Goal: Transaction & Acquisition: Purchase product/service

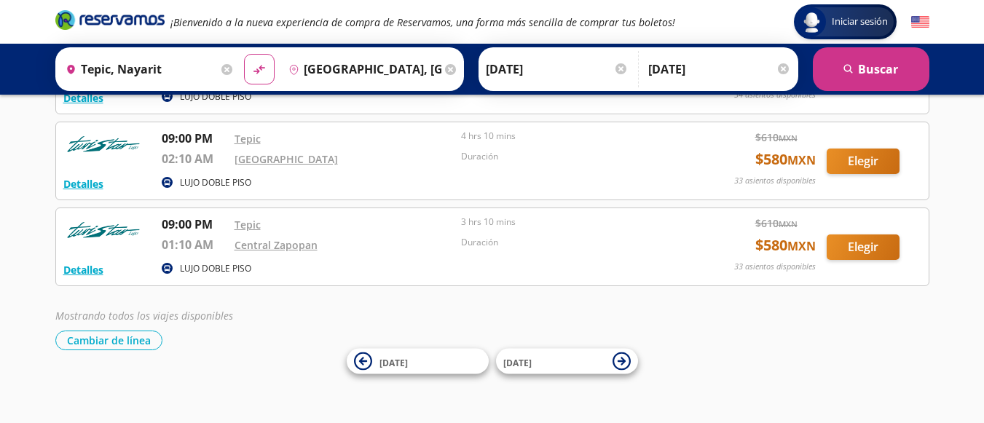
click at [96, 23] on icon "Brand Logo" at bounding box center [109, 20] width 109 height 22
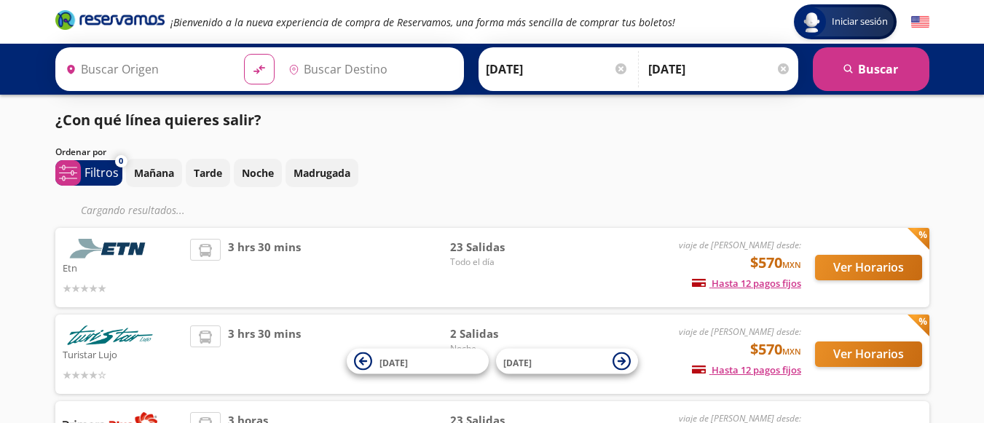
type input "Colima, Colima"
type input "[GEOGRAPHIC_DATA], [GEOGRAPHIC_DATA]"
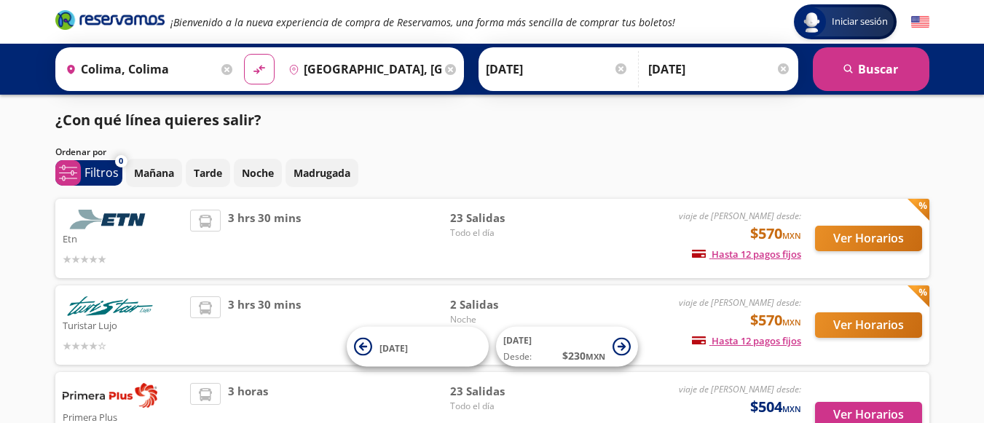
click at [833, 268] on div "Etn viaje de ida desde: $570 MXN Hasta 12 pagos fijos Pagos fijos en compras ma…" at bounding box center [492, 238] width 874 height 79
click at [881, 228] on button "Ver Horarios" at bounding box center [868, 238] width 107 height 25
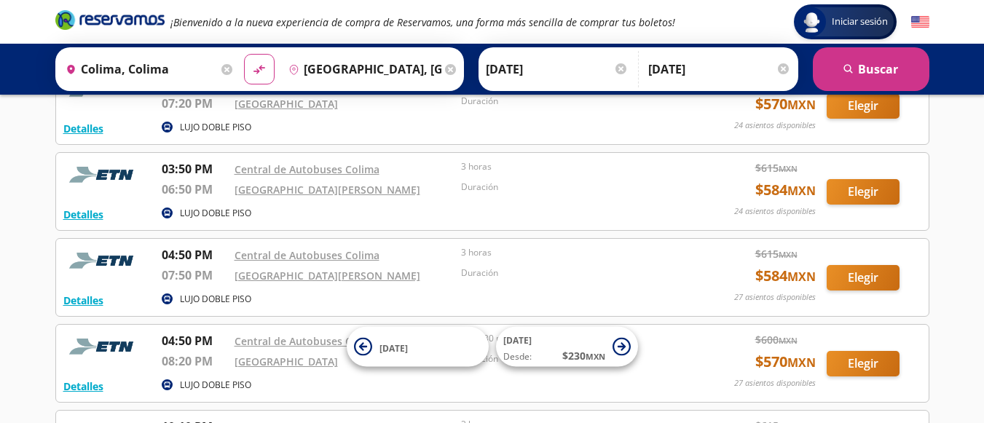
scroll to position [1093, 0]
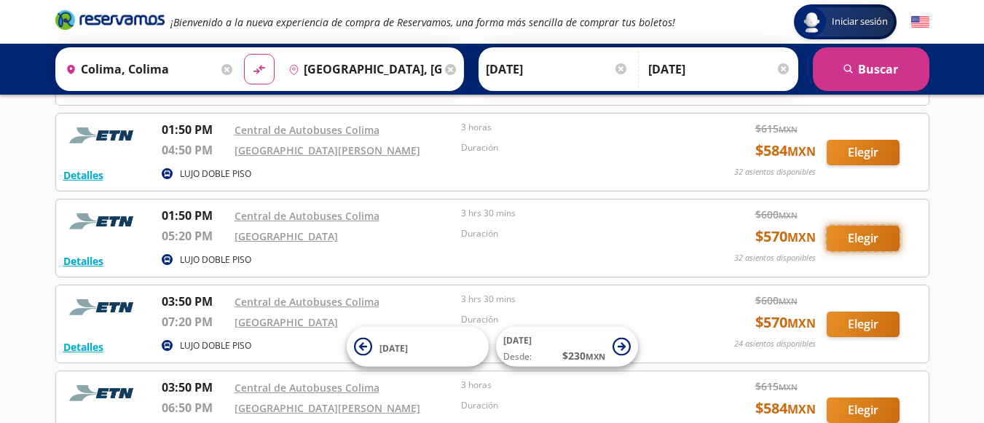
click at [870, 240] on button "Elegir" at bounding box center [863, 238] width 73 height 25
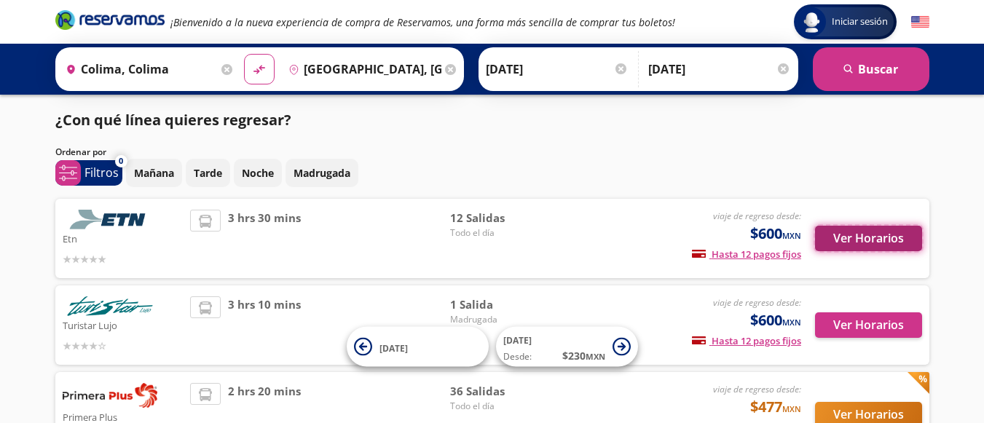
click at [840, 229] on button "Ver Horarios" at bounding box center [868, 238] width 107 height 25
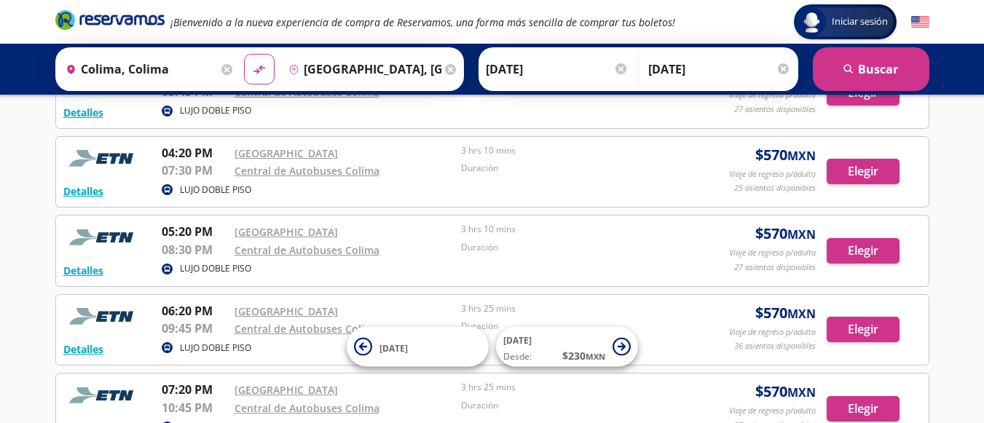
scroll to position [656, 0]
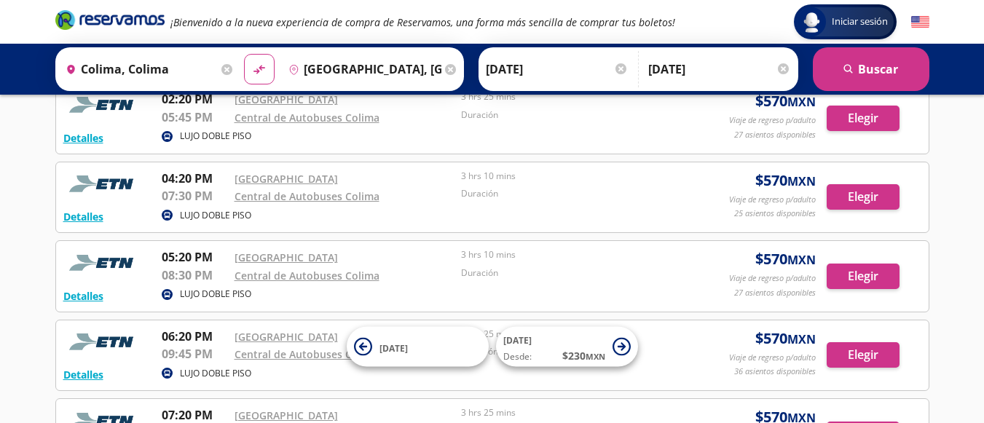
click at [127, 16] on icon "Brand Logo" at bounding box center [109, 20] width 109 height 22
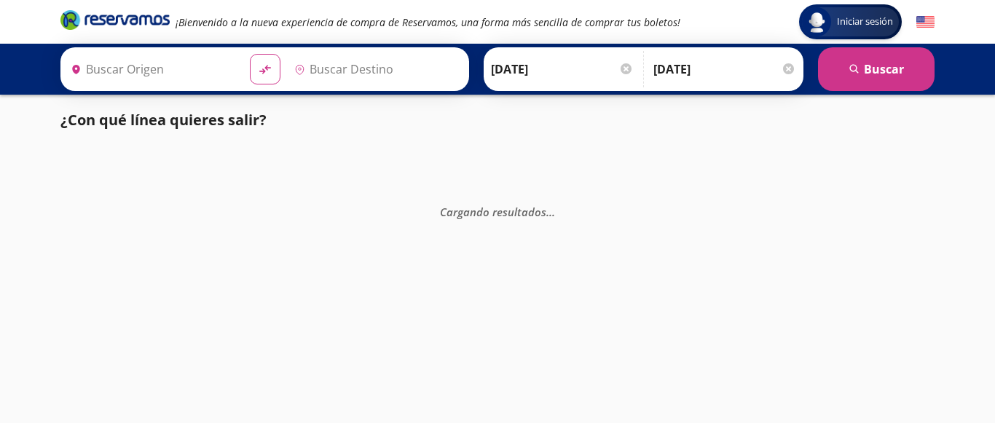
type input "Aguascalientes, Aguascalientes"
type input "[GEOGRAPHIC_DATA], [GEOGRAPHIC_DATA]"
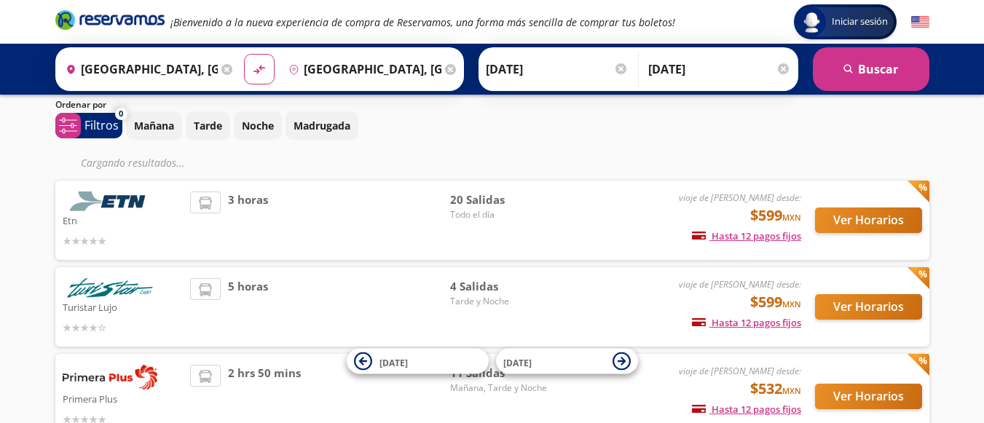
scroll to position [73, 0]
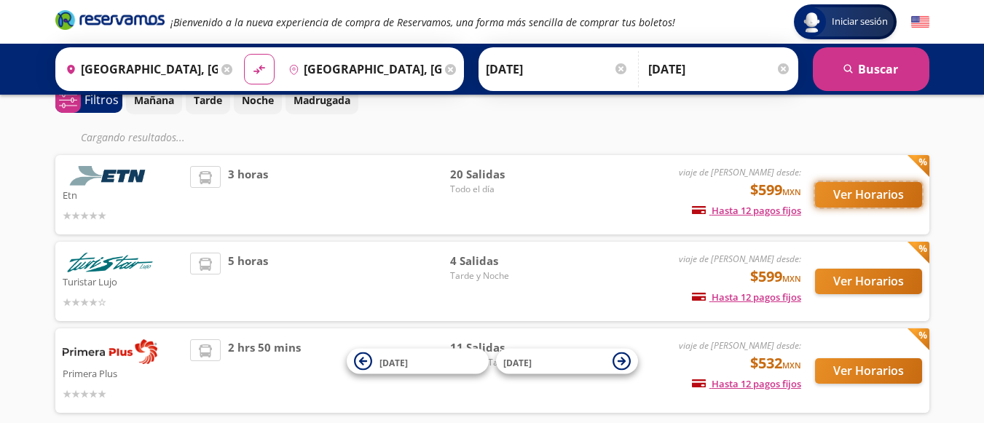
click at [832, 204] on button "Ver Horarios" at bounding box center [868, 194] width 107 height 25
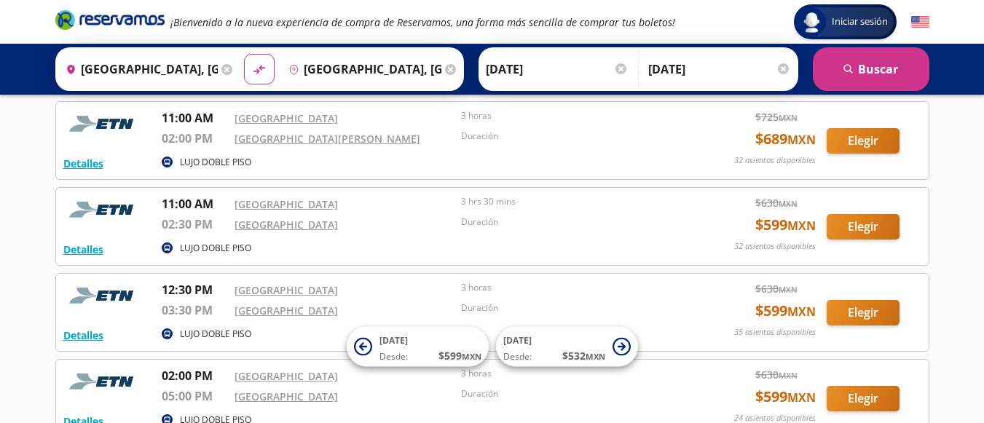
scroll to position [1323, 0]
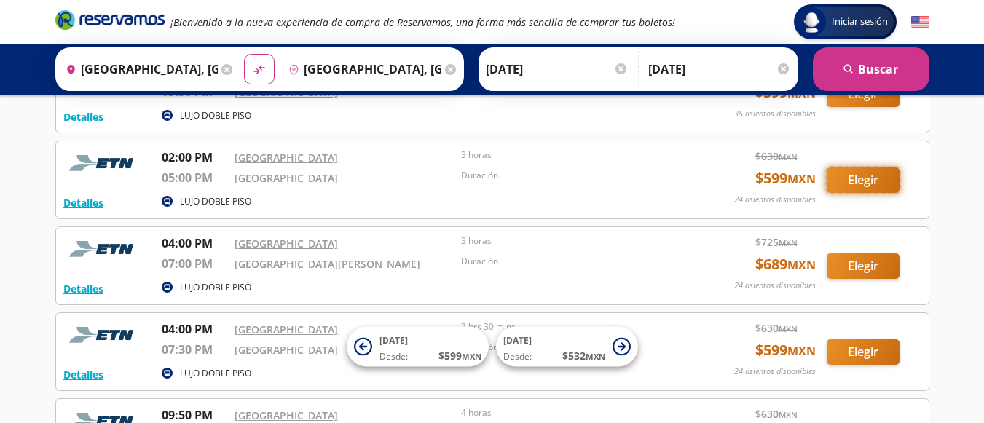
click at [872, 177] on button "Elegir" at bounding box center [863, 180] width 73 height 25
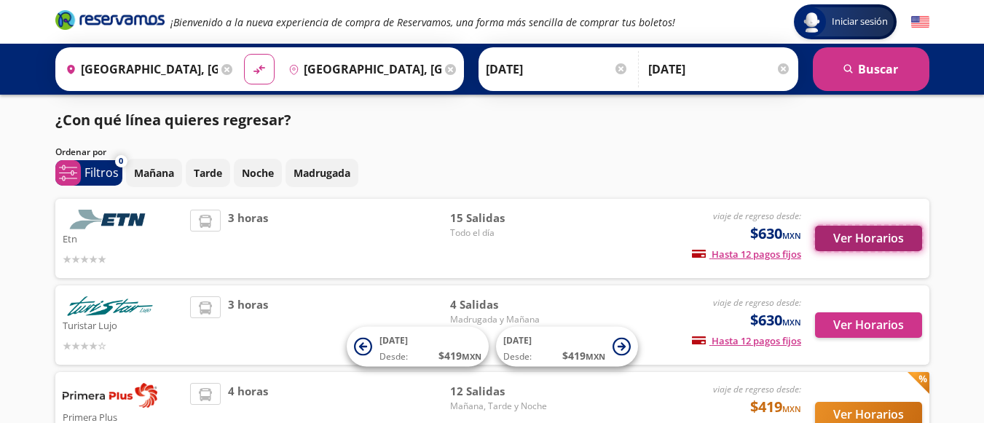
click at [844, 240] on button "Ver Horarios" at bounding box center [868, 238] width 107 height 25
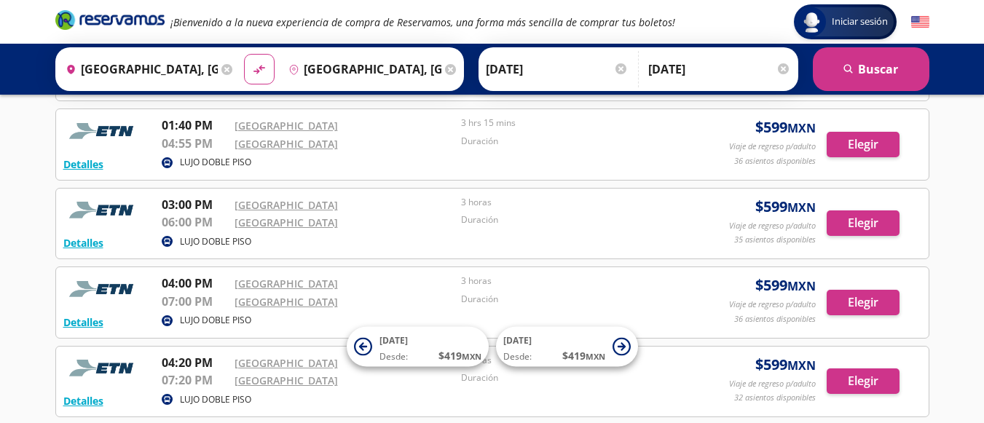
scroll to position [583, 0]
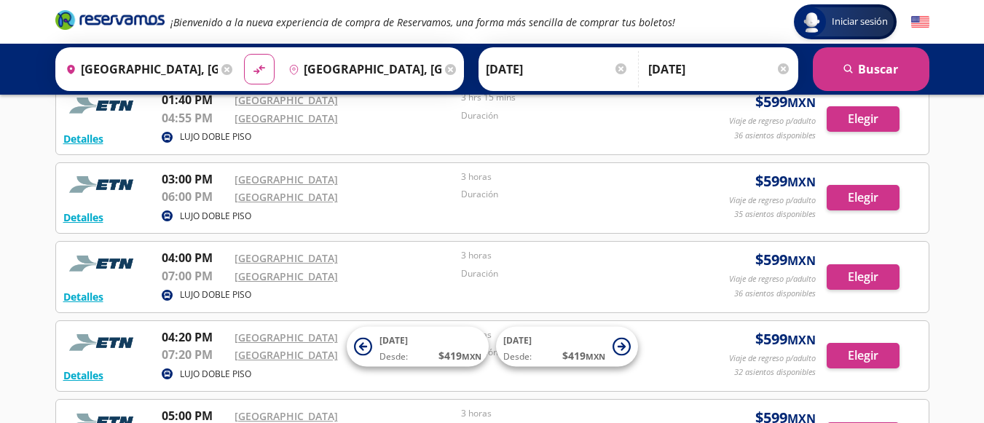
click at [100, 19] on icon "Brand Logo" at bounding box center [109, 20] width 109 height 22
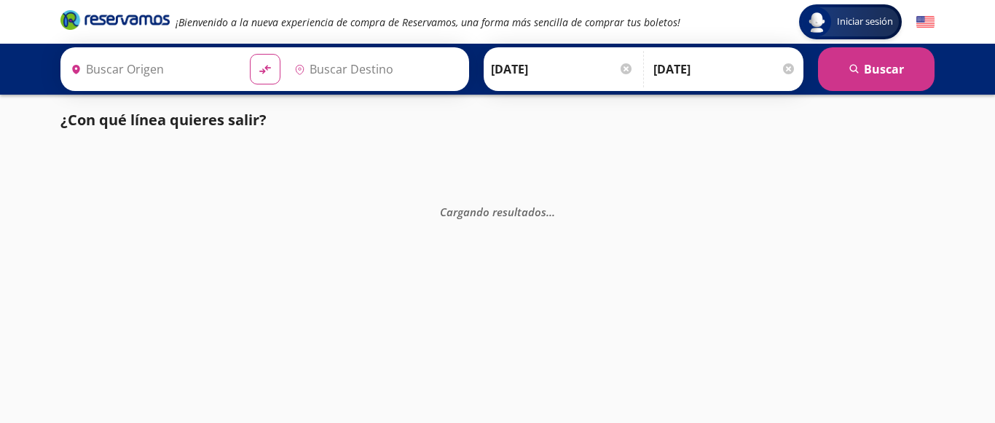
type input "[GEOGRAPHIC_DATA], [GEOGRAPHIC_DATA]"
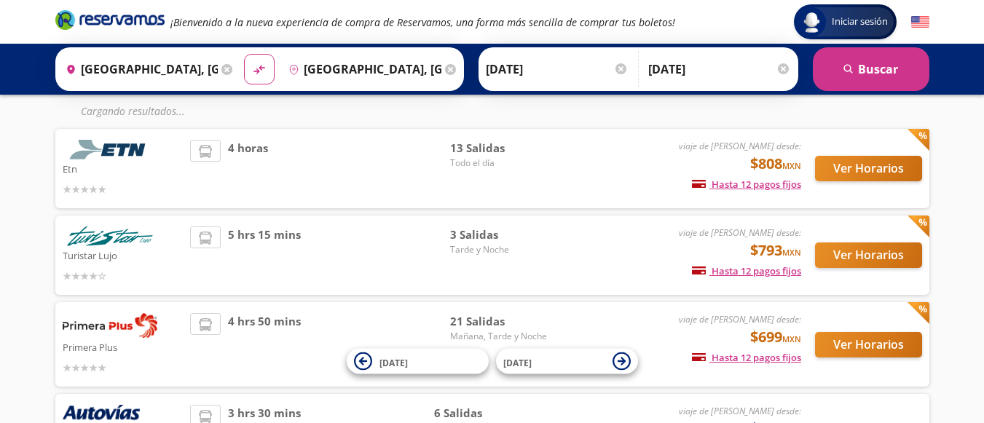
scroll to position [146, 0]
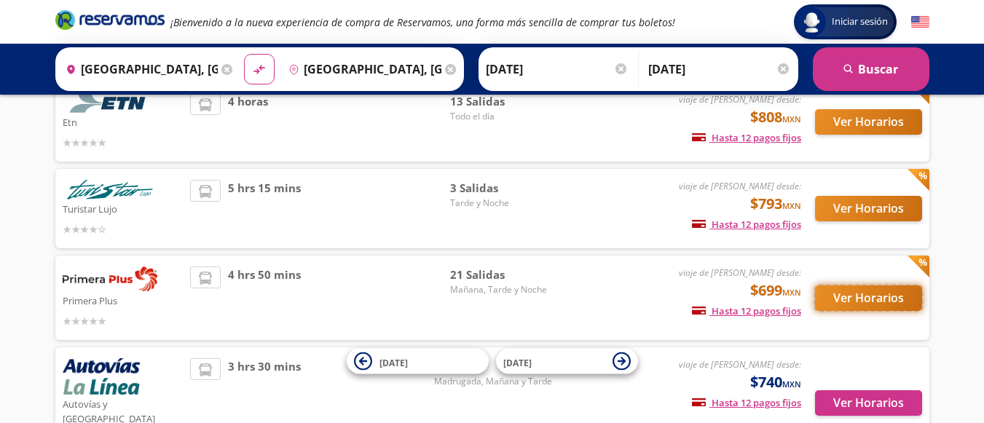
click at [839, 303] on button "Ver Horarios" at bounding box center [868, 298] width 107 height 25
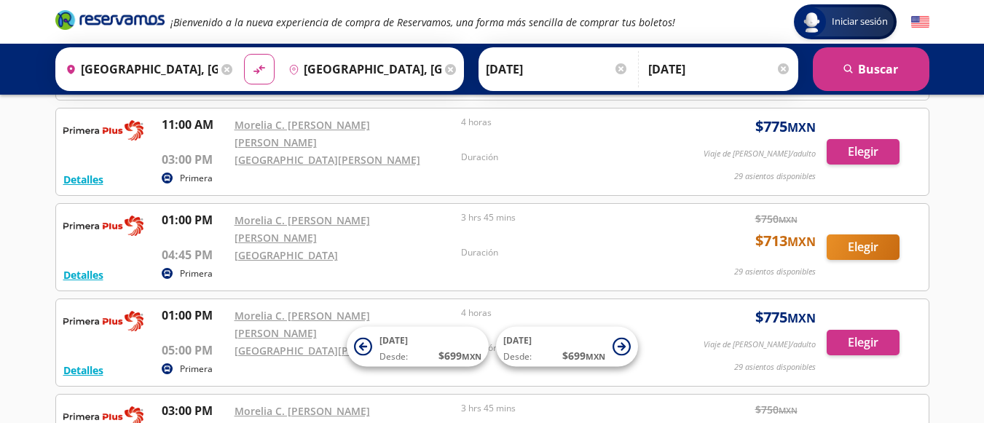
scroll to position [661, 0]
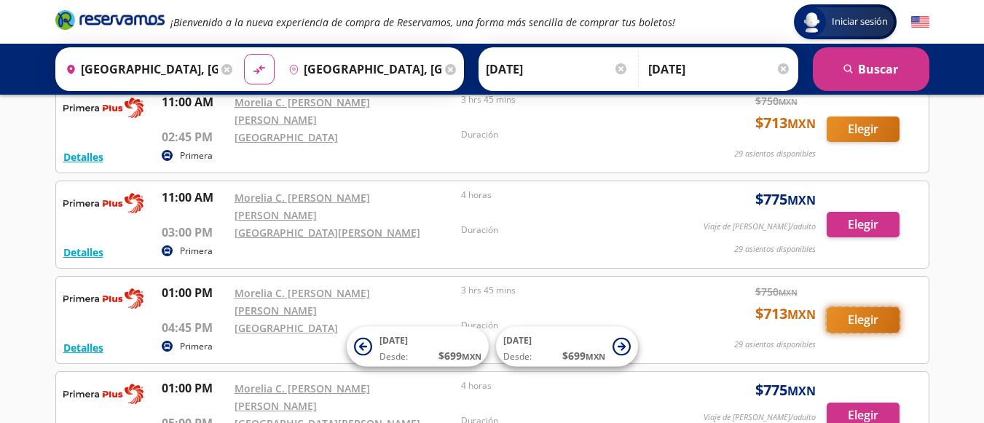
click at [860, 307] on button "Elegir" at bounding box center [863, 319] width 73 height 25
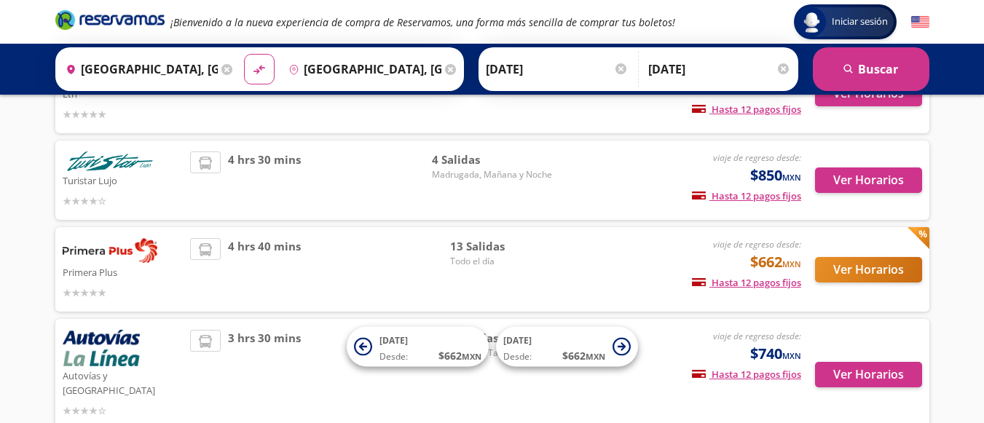
scroll to position [146, 0]
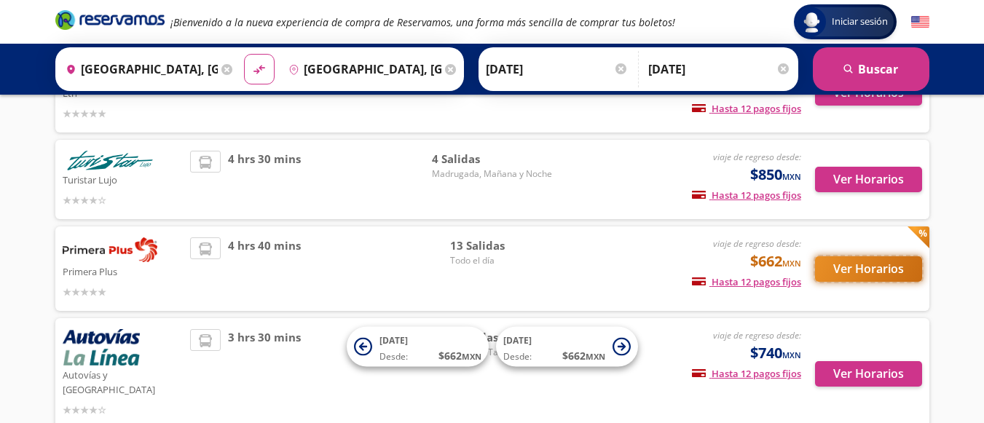
click at [826, 272] on button "Ver Horarios" at bounding box center [868, 268] width 107 height 25
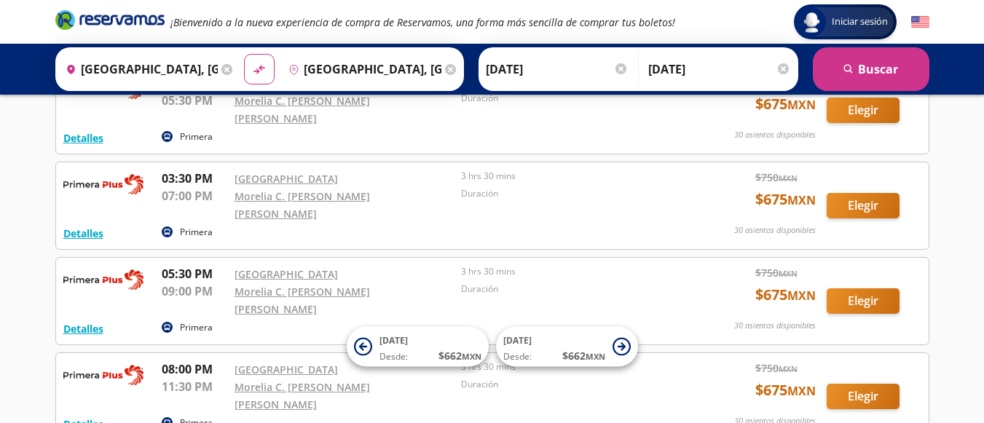
scroll to position [888, 0]
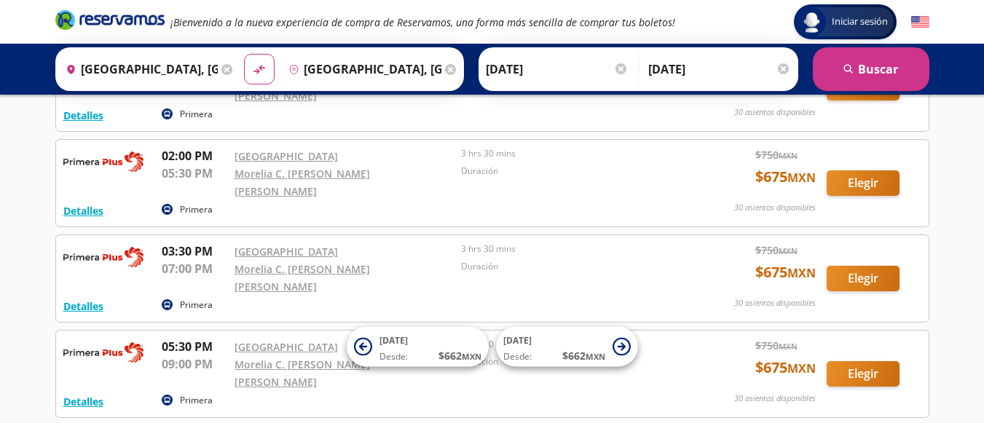
click at [117, 24] on icon "Brand Logo" at bounding box center [109, 20] width 109 height 22
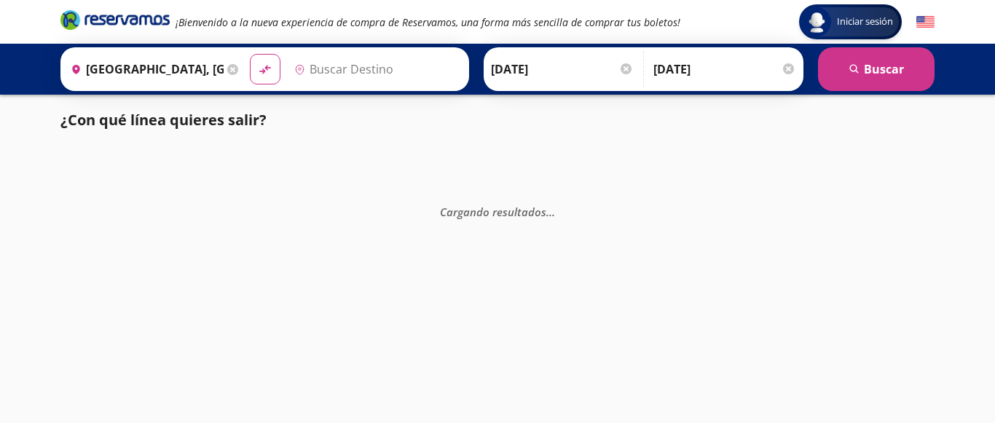
type input "[GEOGRAPHIC_DATA], [GEOGRAPHIC_DATA]"
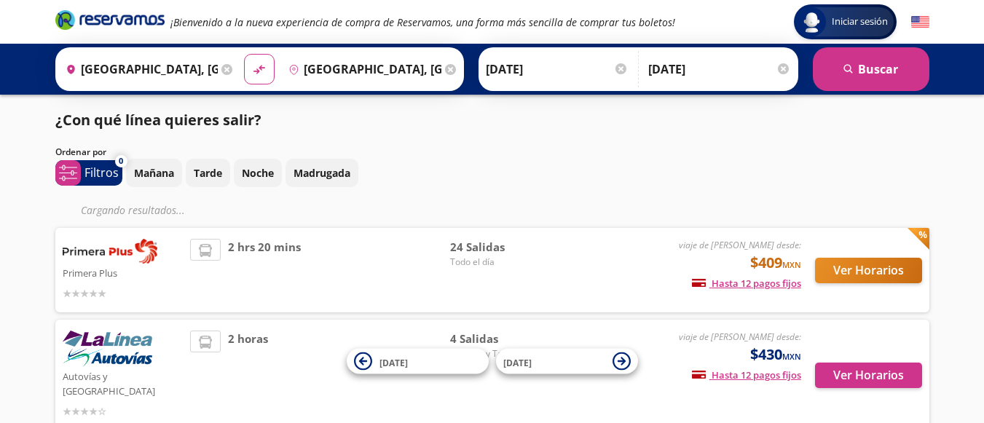
click at [852, 283] on div "Ver Horarios" at bounding box center [861, 270] width 121 height 63
click at [840, 271] on button "Ver Horarios" at bounding box center [868, 270] width 107 height 25
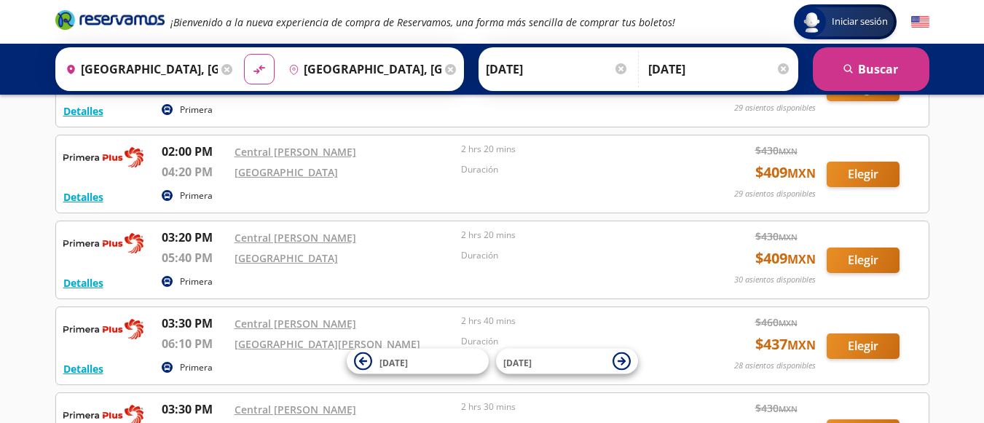
scroll to position [1311, 0]
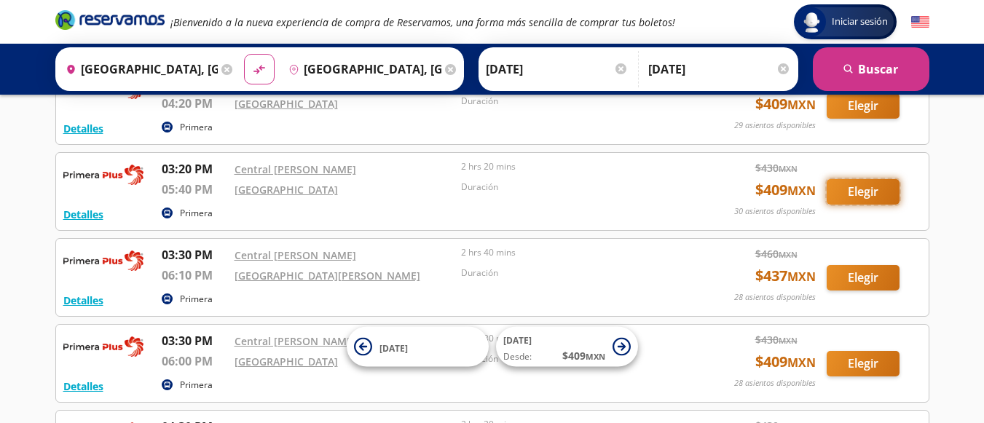
click at [852, 192] on button "Elegir" at bounding box center [863, 191] width 73 height 25
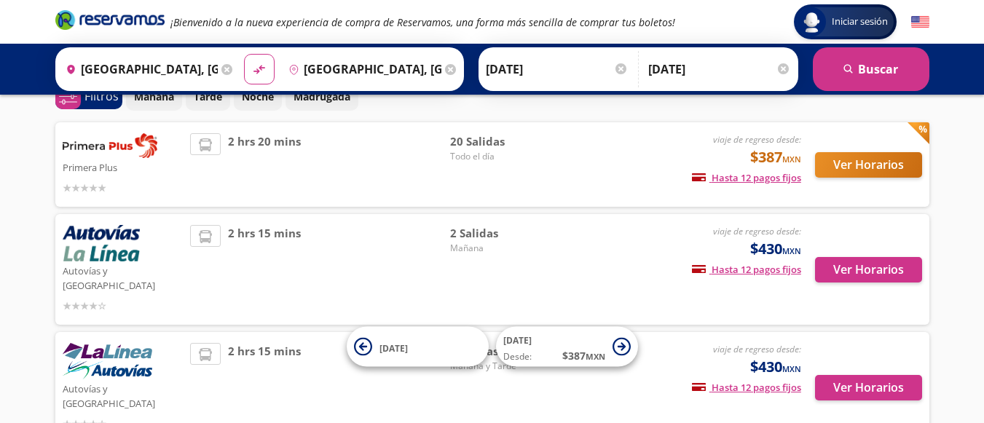
scroll to position [70, 0]
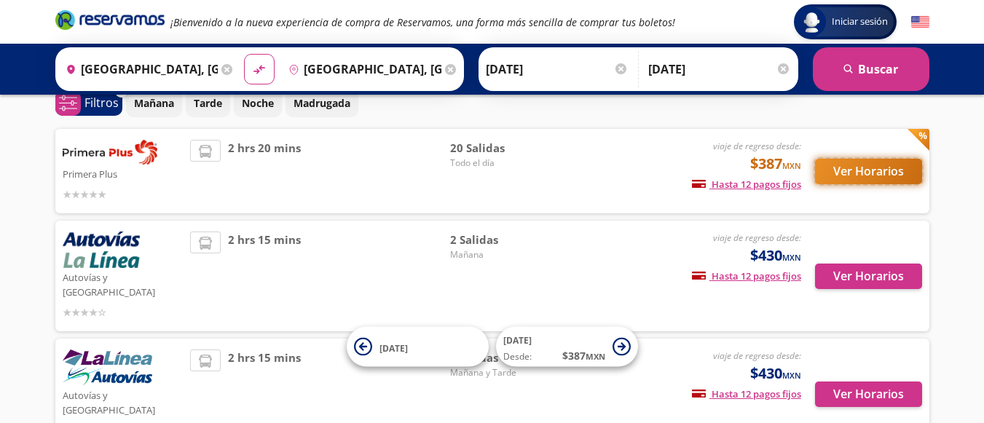
click at [875, 169] on button "Ver Horarios" at bounding box center [868, 171] width 107 height 25
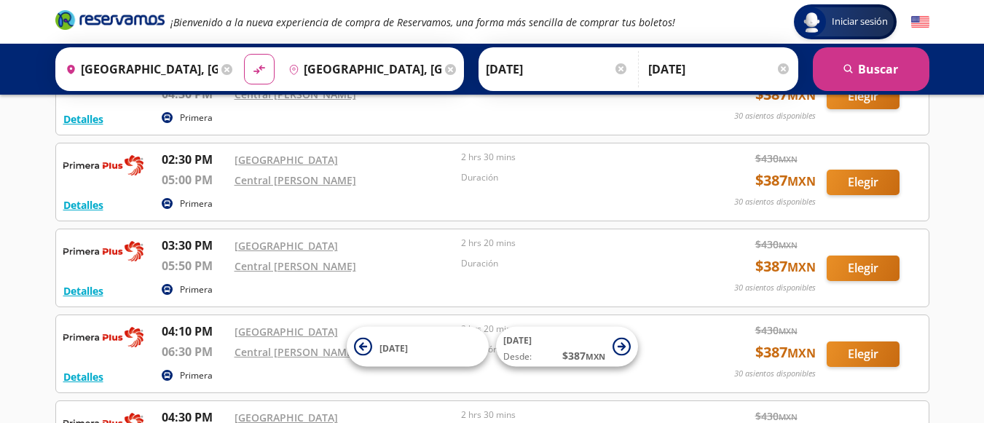
scroll to position [1311, 0]
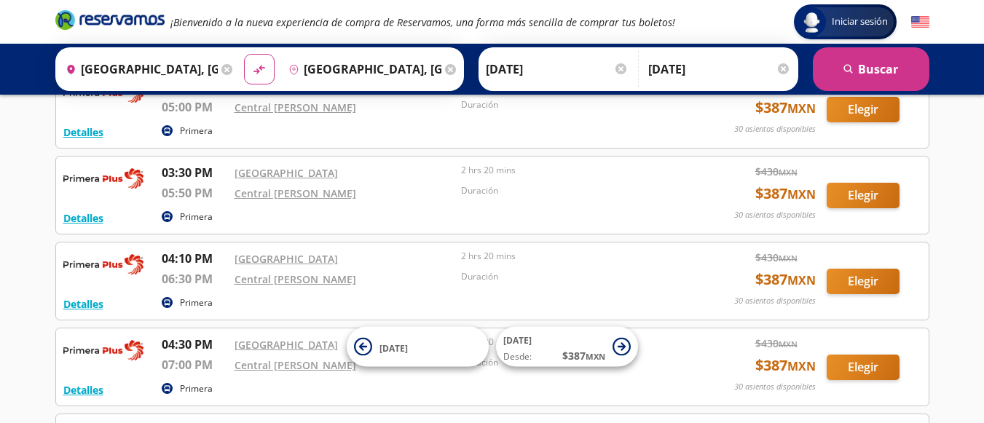
click at [136, 20] on icon "Brand Logo" at bounding box center [109, 20] width 109 height 22
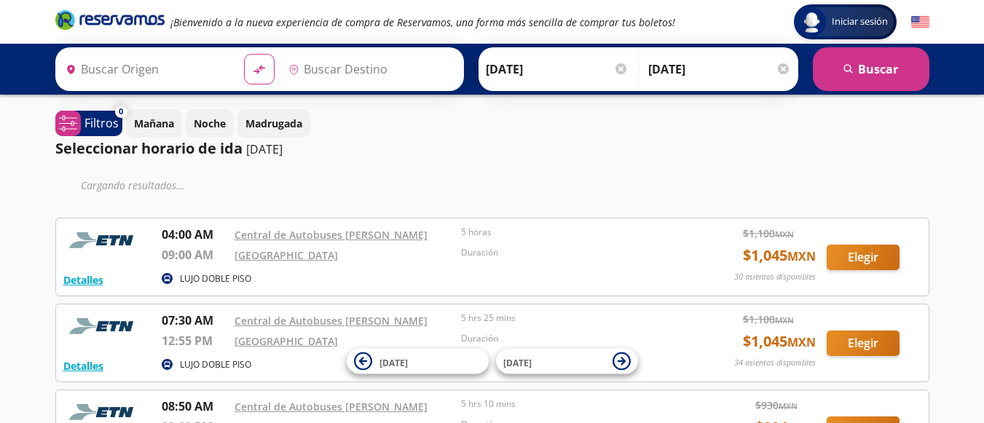
type input "[GEOGRAPHIC_DATA], [GEOGRAPHIC_DATA]"
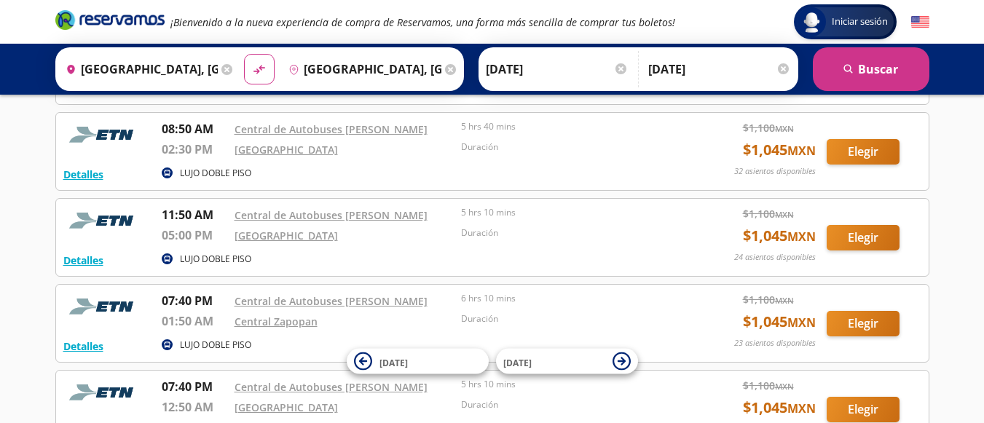
scroll to position [343, 0]
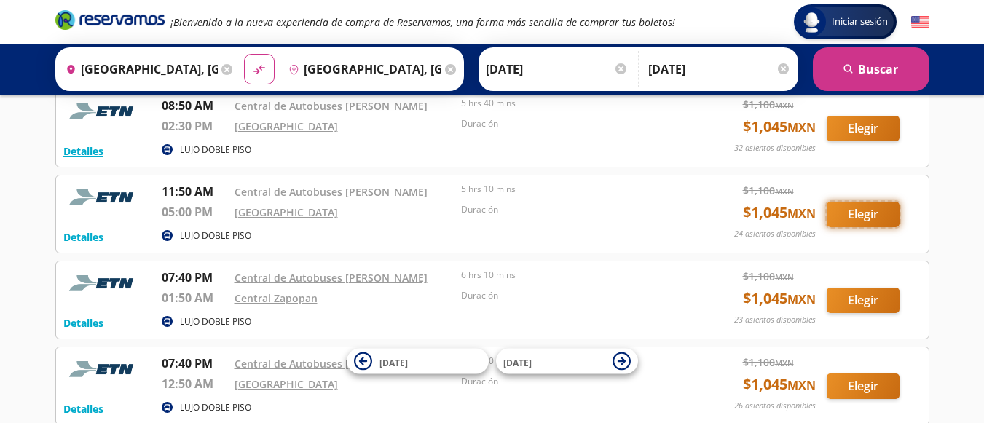
click at [864, 216] on button "Elegir" at bounding box center [863, 214] width 73 height 25
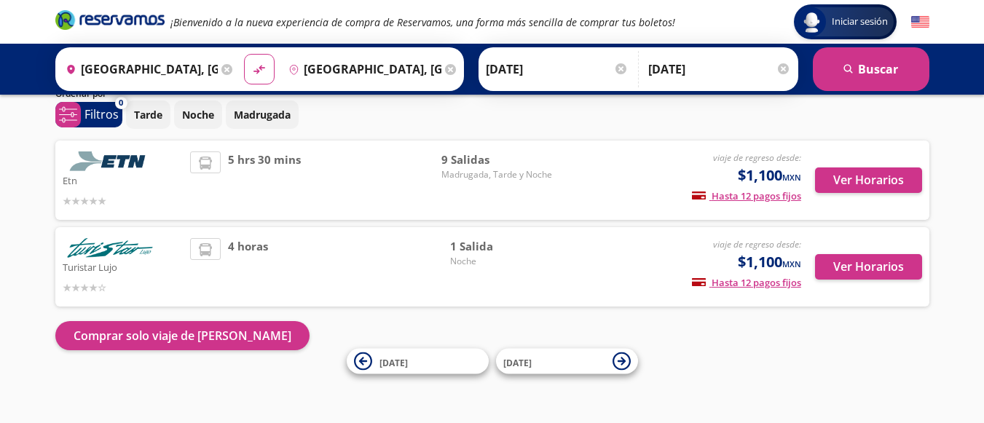
scroll to position [58, 0]
click at [892, 161] on div "Ver Horarios" at bounding box center [861, 181] width 121 height 58
click at [881, 173] on button "Ver Horarios" at bounding box center [868, 180] width 107 height 25
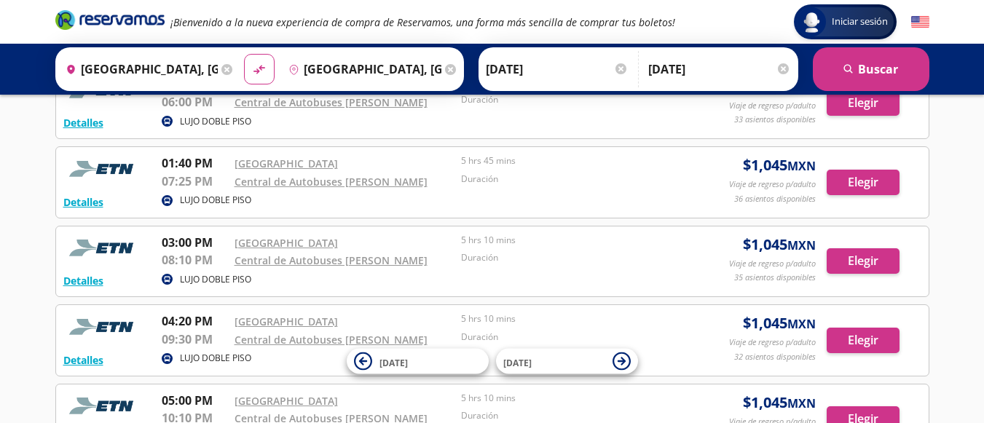
scroll to position [364, 0]
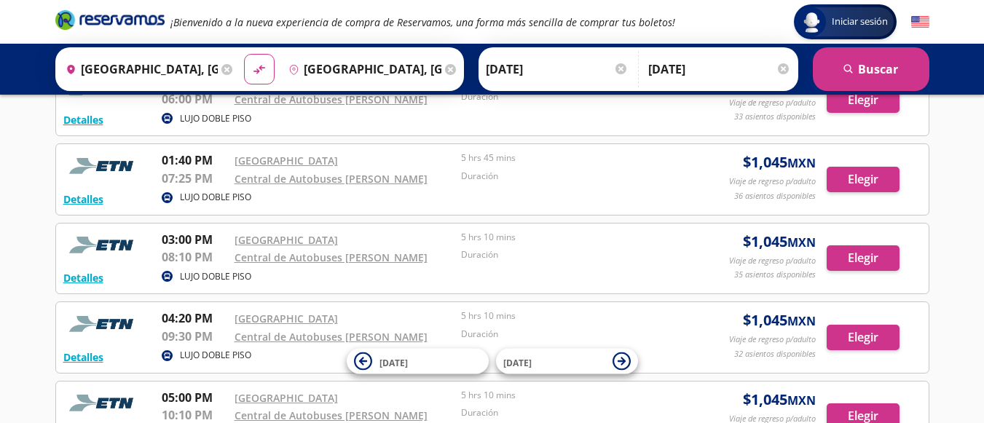
click at [117, 21] on icon "Brand Logo" at bounding box center [109, 20] width 109 height 22
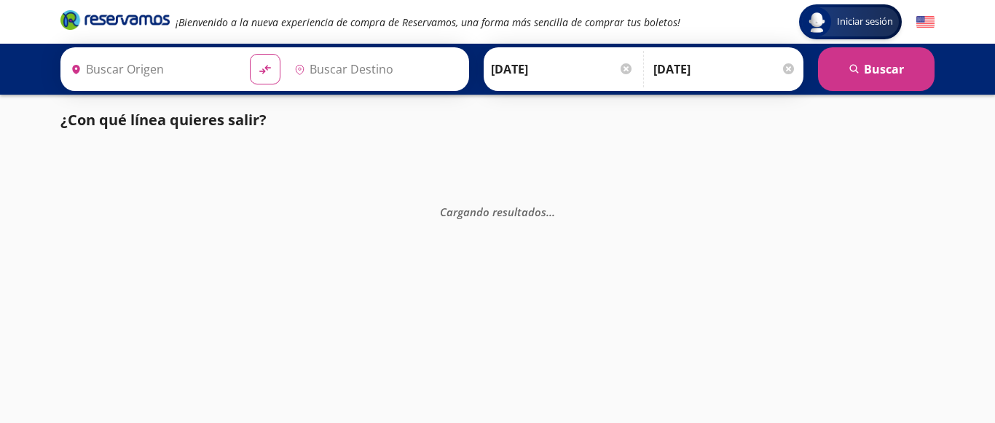
type input "[GEOGRAPHIC_DATA][PERSON_NAME], [GEOGRAPHIC_DATA][PERSON_NAME]"
type input "[GEOGRAPHIC_DATA], [GEOGRAPHIC_DATA]"
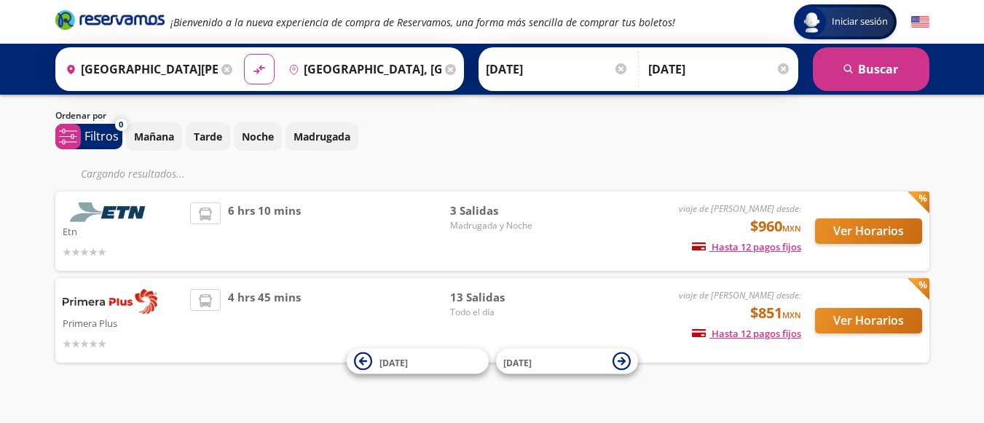
scroll to position [56, 0]
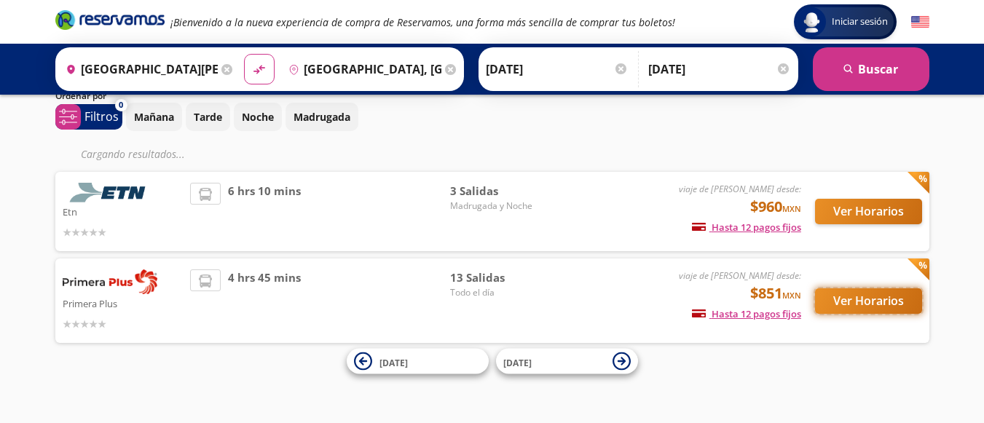
click at [833, 302] on button "Ver Horarios" at bounding box center [868, 300] width 107 height 25
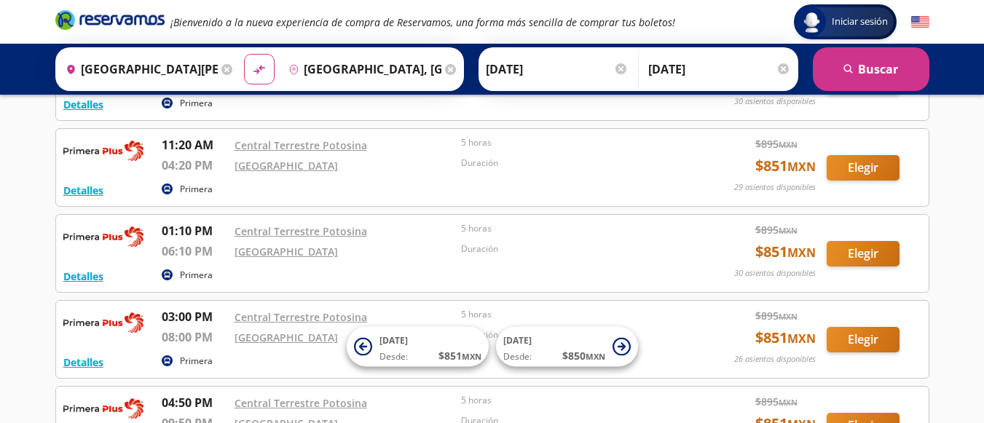
scroll to position [364, 0]
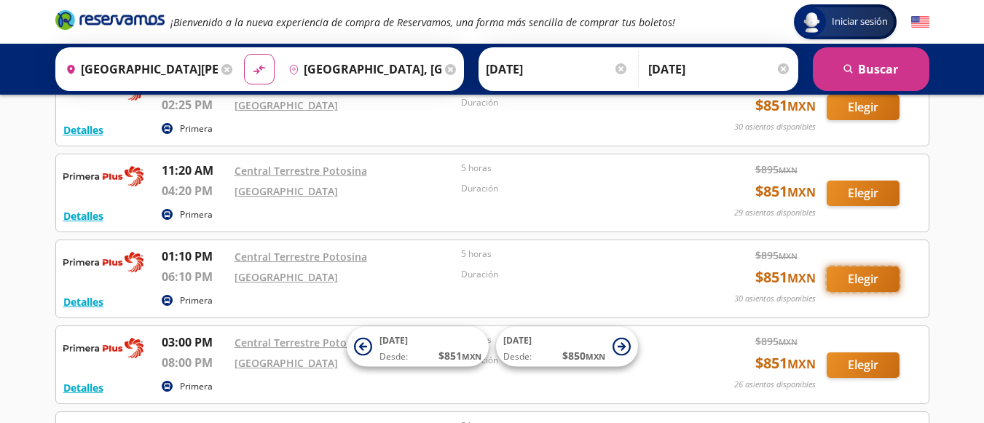
click at [854, 275] on button "Elegir" at bounding box center [863, 279] width 73 height 25
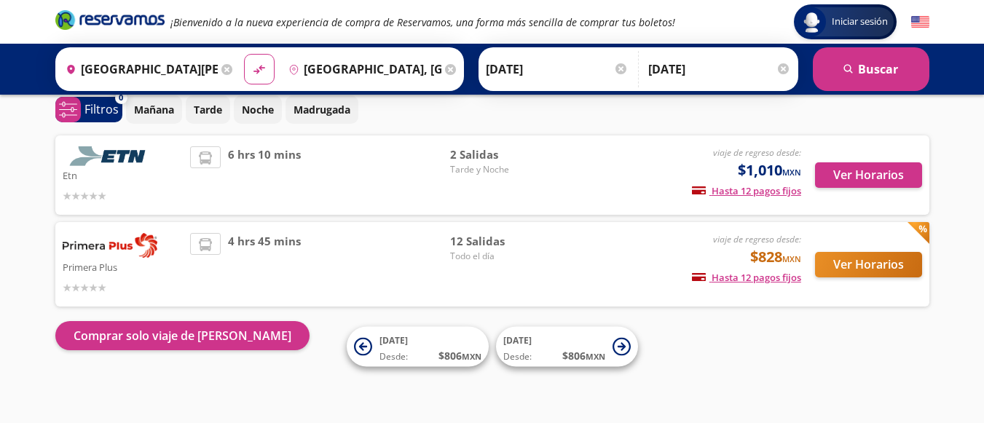
scroll to position [63, 0]
click at [873, 261] on button "Ver Horarios" at bounding box center [868, 264] width 107 height 25
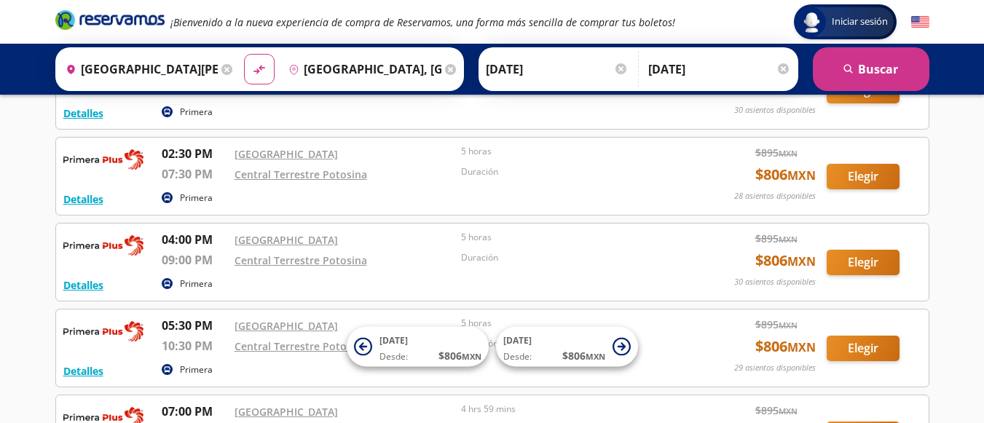
scroll to position [801, 0]
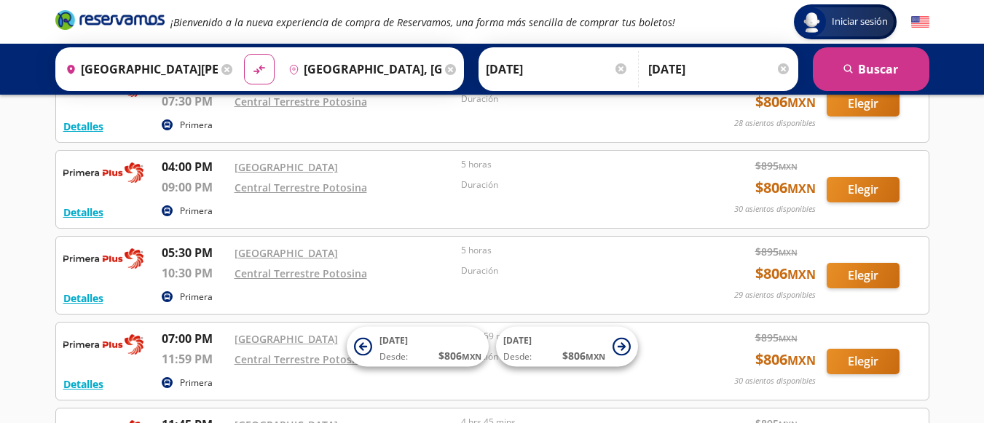
click at [155, 57] on input "San Luis Potosí, San Luis Potosí" at bounding box center [139, 69] width 159 height 36
click at [116, 31] on link at bounding box center [109, 22] width 109 height 26
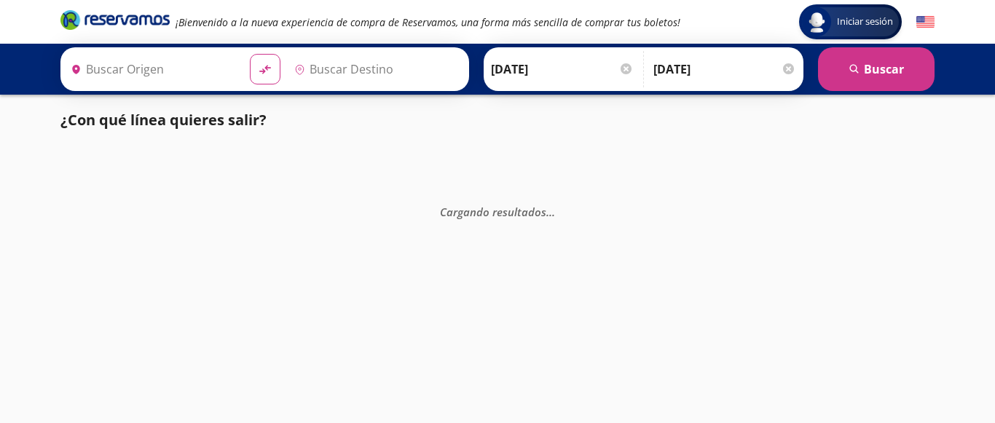
type input "[GEOGRAPHIC_DATA], [GEOGRAPHIC_DATA]"
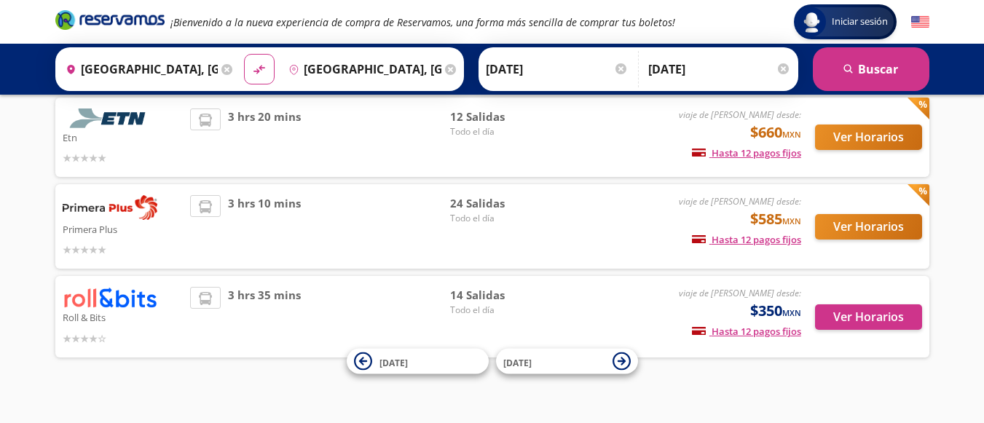
scroll to position [219, 0]
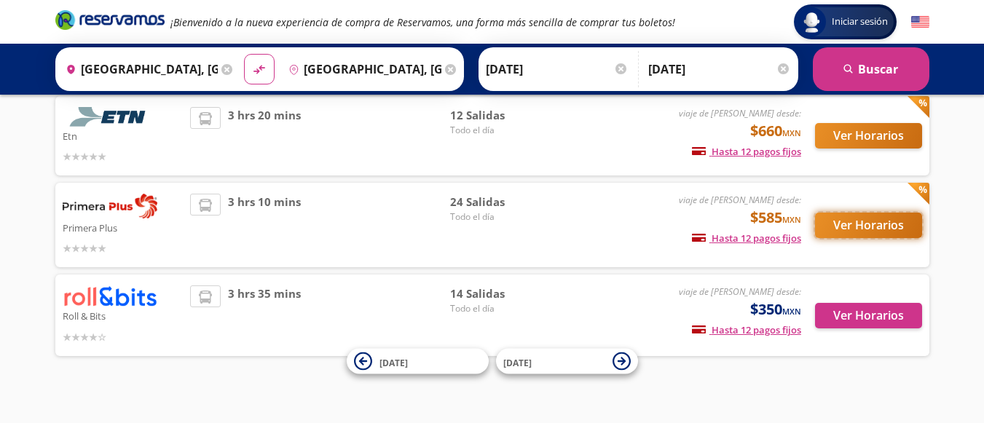
click at [860, 222] on button "Ver Horarios" at bounding box center [868, 225] width 107 height 25
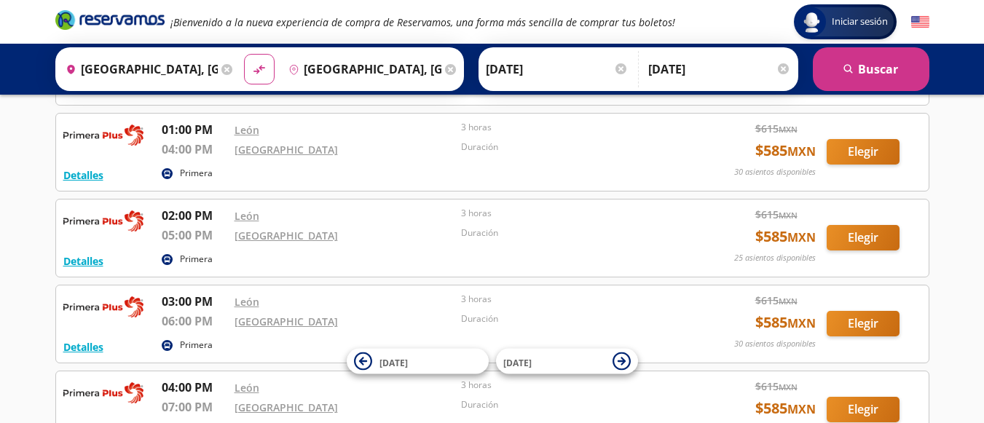
scroll to position [1311, 0]
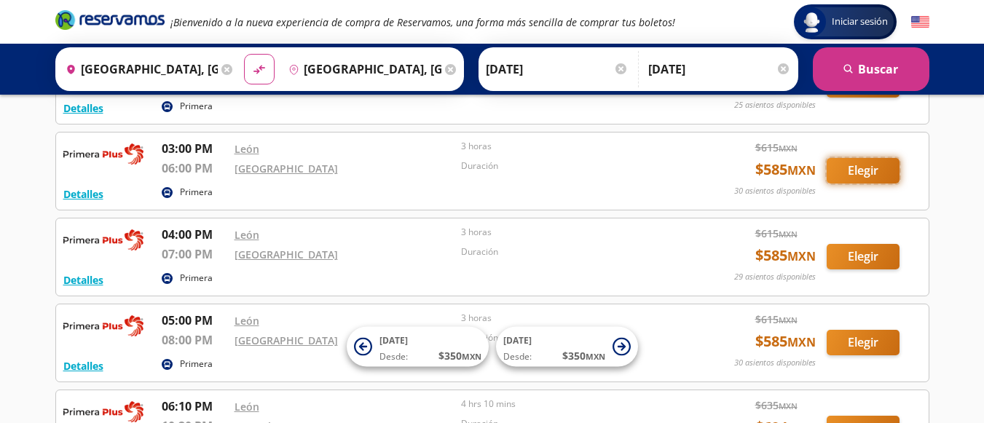
click at [879, 165] on button "Elegir" at bounding box center [863, 170] width 73 height 25
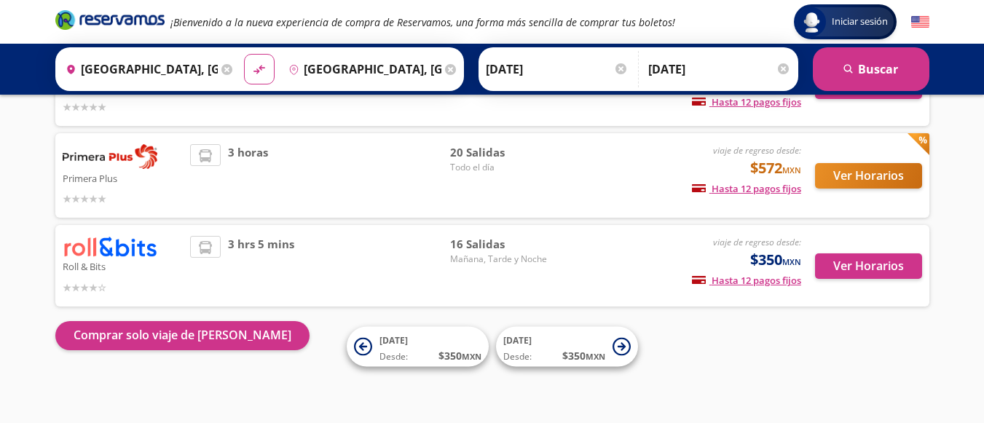
scroll to position [239, 0]
click at [859, 174] on button "Ver Horarios" at bounding box center [868, 175] width 107 height 25
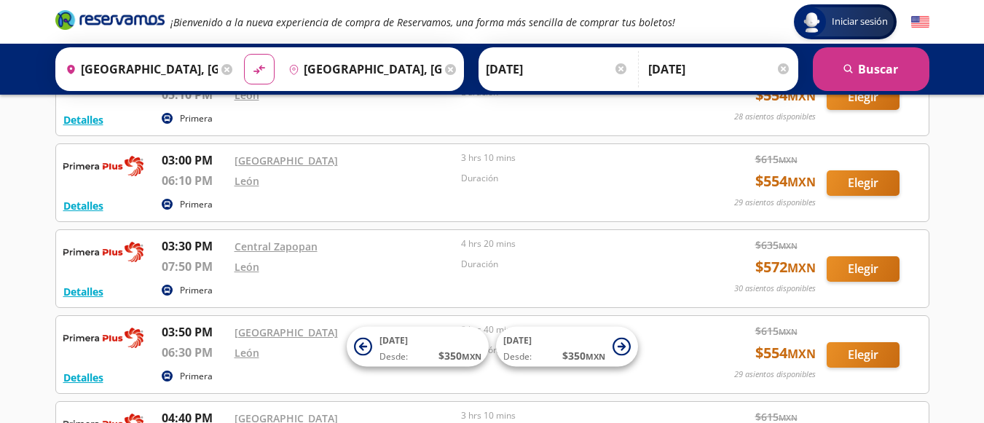
scroll to position [1166, 0]
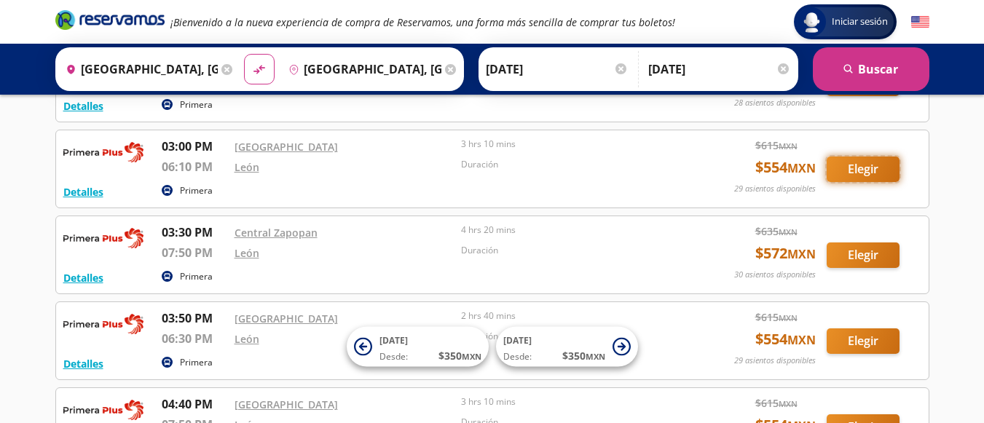
click at [877, 171] on button "Elegir" at bounding box center [863, 169] width 73 height 25
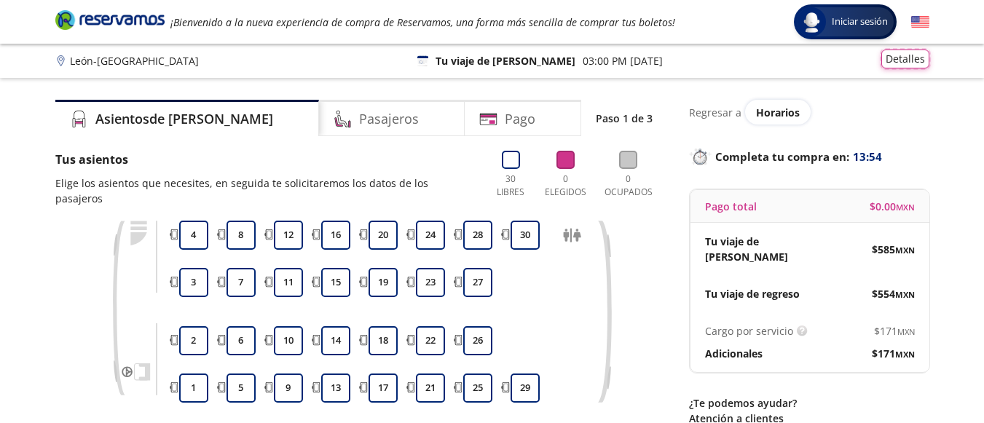
click at [894, 67] on button "Detalles" at bounding box center [905, 59] width 48 height 19
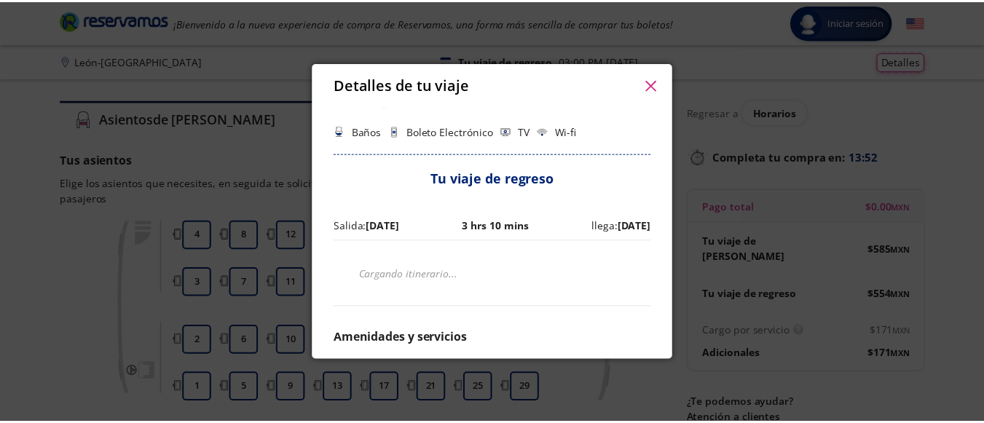
scroll to position [291, 0]
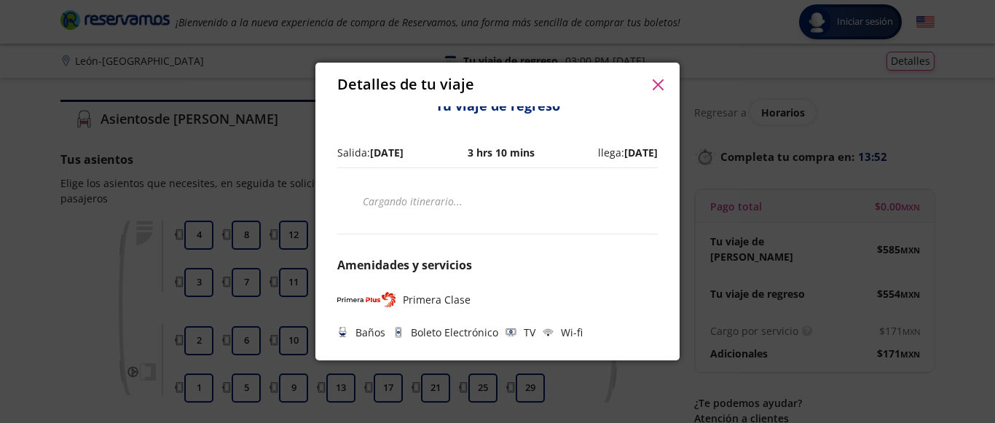
click at [652, 93] on button "button" at bounding box center [658, 85] width 22 height 22
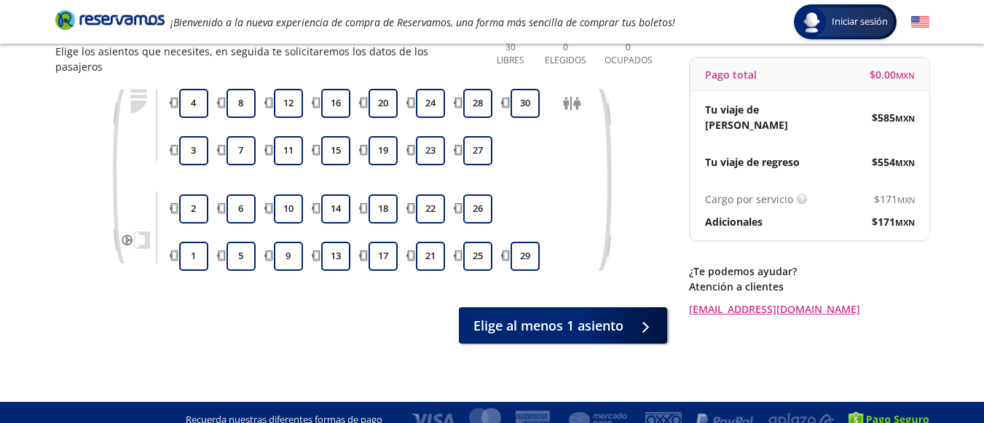
scroll to position [0, 0]
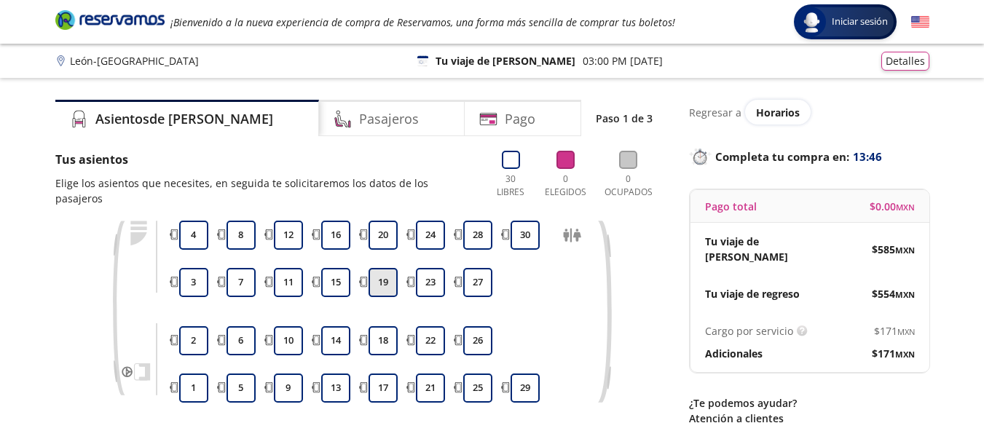
click at [380, 268] on button "19" at bounding box center [383, 282] width 29 height 29
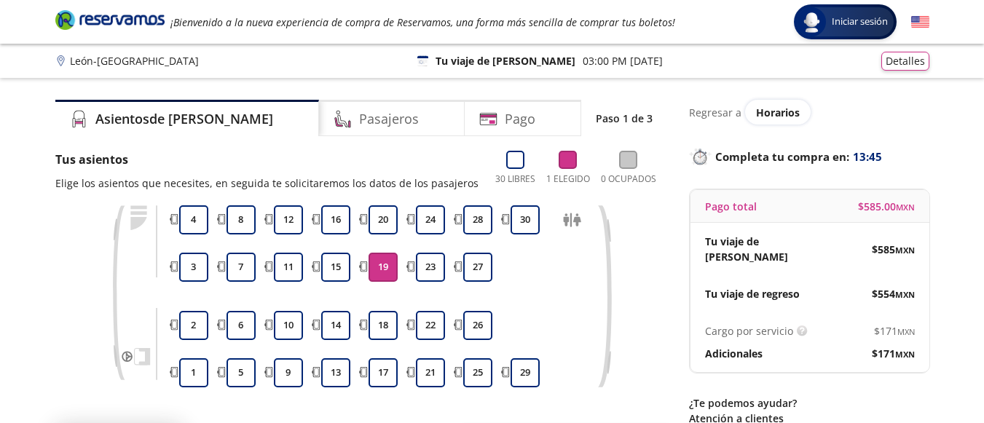
scroll to position [136, 0]
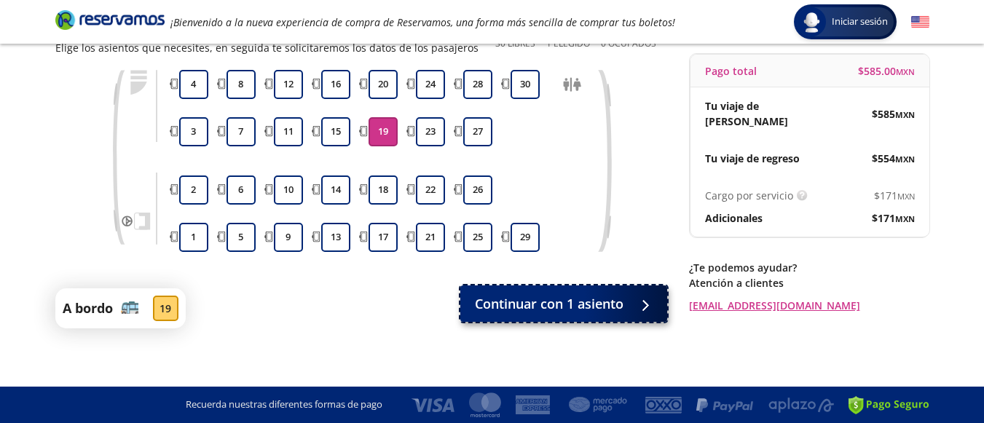
click at [565, 312] on span "Continuar con 1 asiento" at bounding box center [549, 304] width 149 height 20
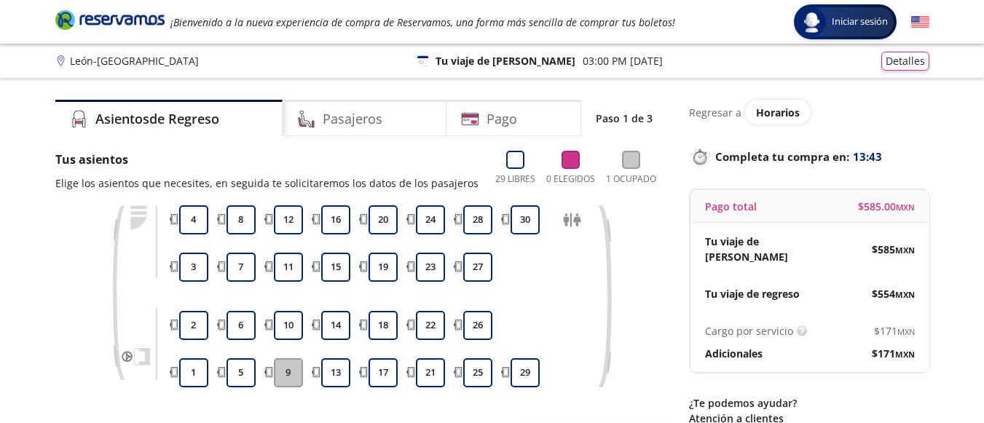
scroll to position [132, 0]
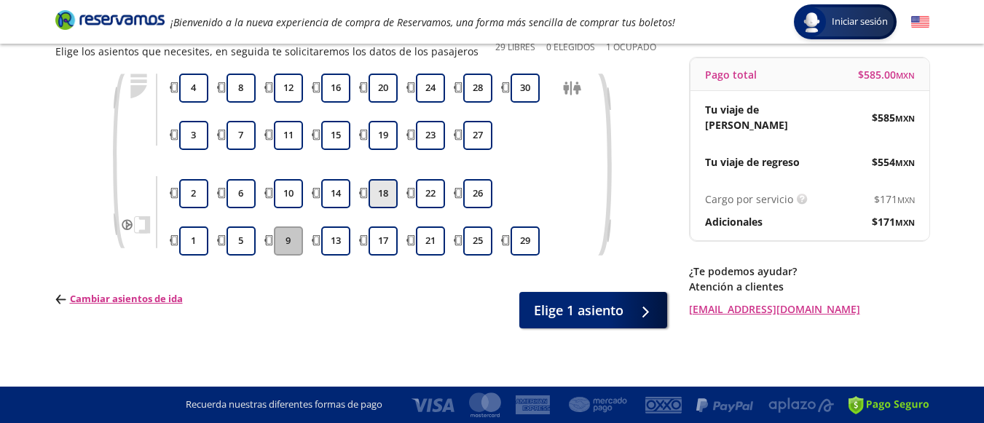
click at [374, 195] on button "18" at bounding box center [383, 193] width 29 height 29
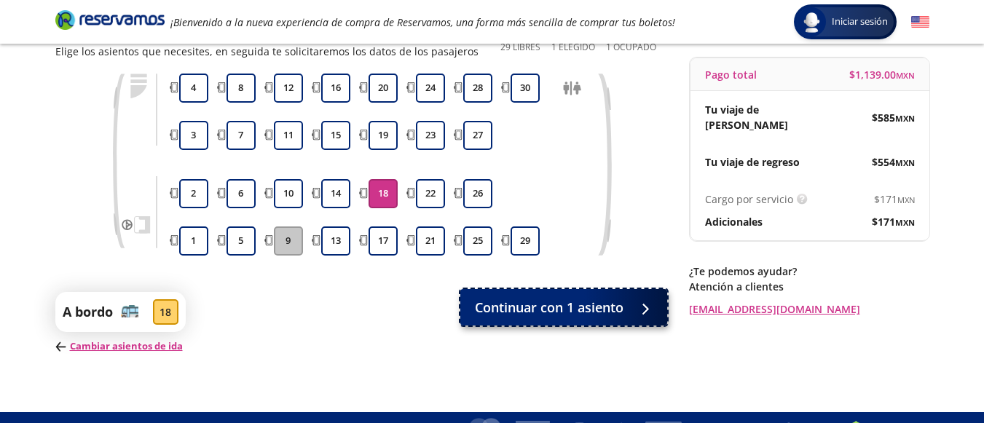
click at [549, 303] on span "Continuar con 1 asiento" at bounding box center [549, 308] width 149 height 20
